Goal: Task Accomplishment & Management: Use online tool/utility

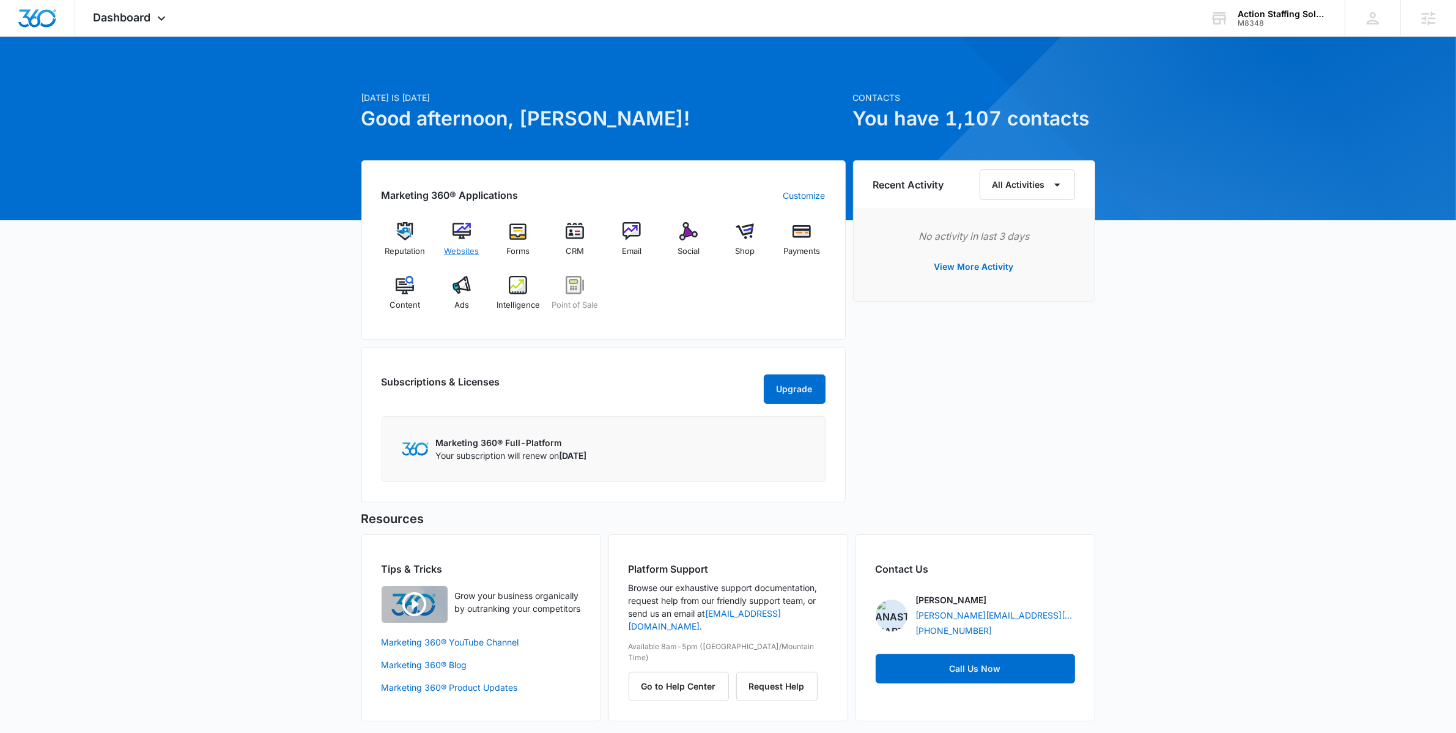
click at [470, 247] on span "Websites" at bounding box center [461, 251] width 35 height 12
drag, startPoint x: 246, startPoint y: 484, endPoint x: 288, endPoint y: 484, distance: 42.2
click at [262, 484] on div "[DATE] is [DATE] Good afternoon, [PERSON_NAME]! Contacts You have 1,107 contact…" at bounding box center [728, 394] width 1456 height 684
click at [699, 246] on span "Social" at bounding box center [689, 251] width 22 height 12
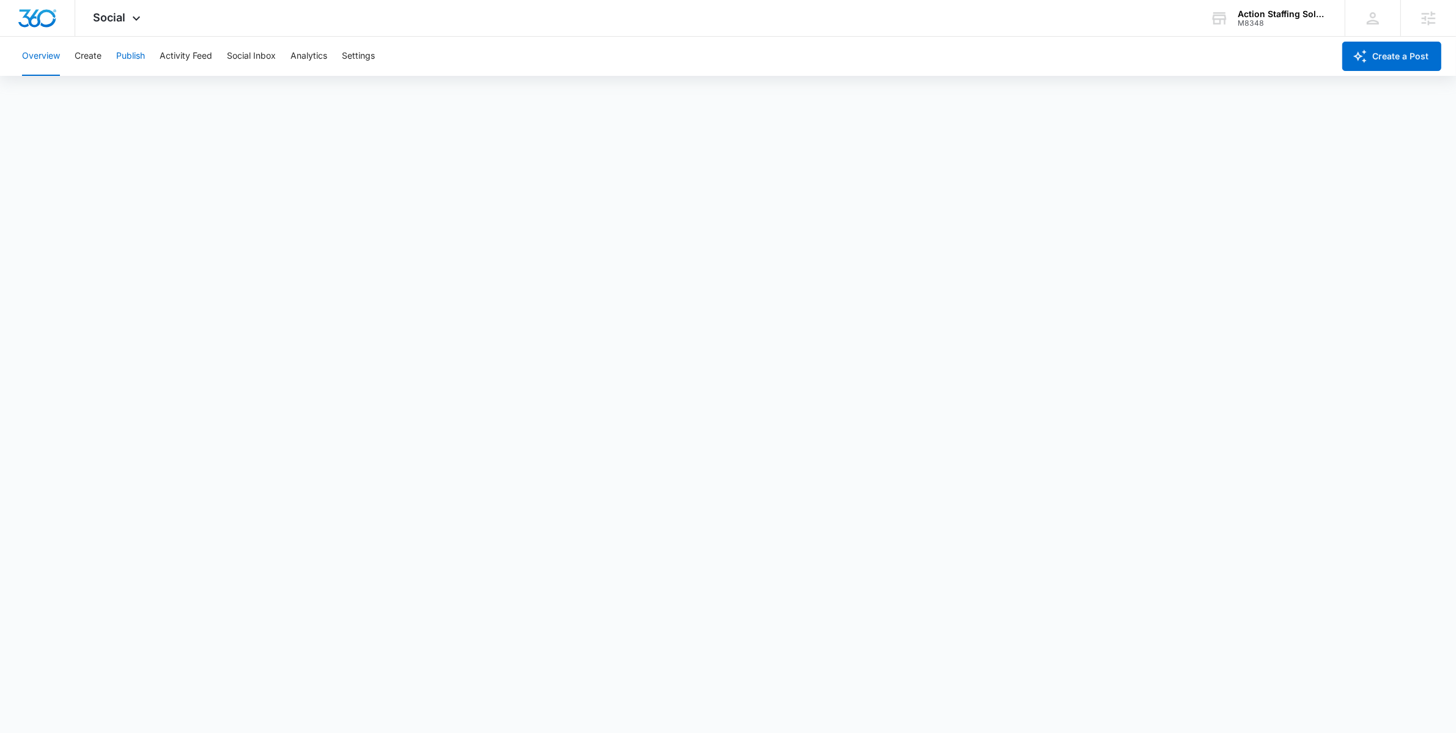
click at [130, 63] on button "Publish" at bounding box center [130, 56] width 29 height 39
click at [94, 56] on button "Create" at bounding box center [88, 56] width 27 height 39
